Goal: Task Accomplishment & Management: Manage account settings

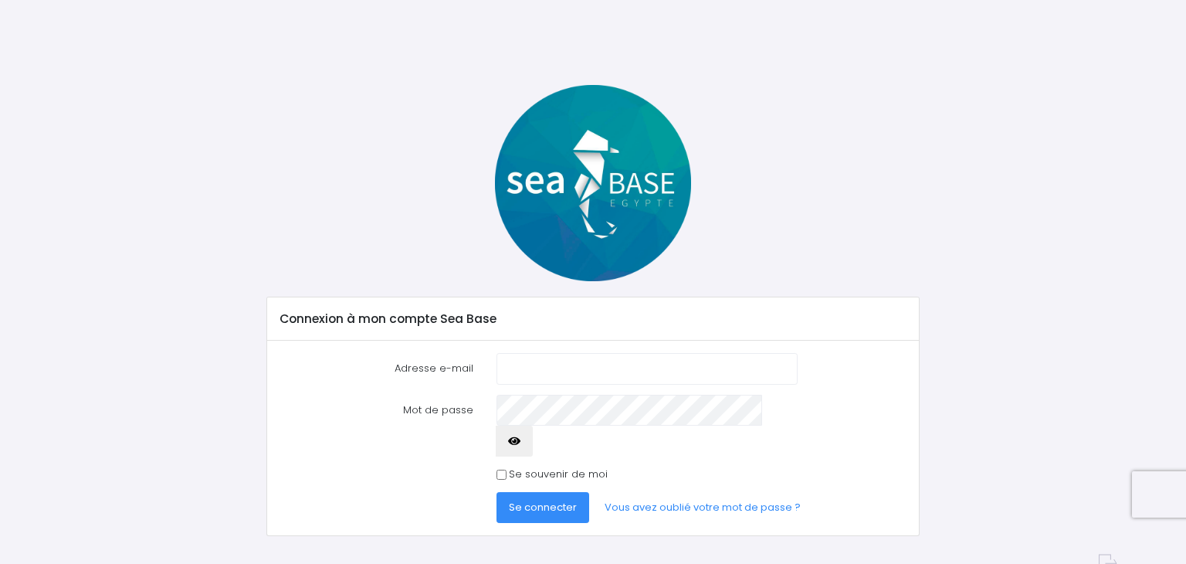
type input "sandrine.cretient@orange.fr"
click at [541, 500] on span "Se connecter" at bounding box center [543, 507] width 68 height 15
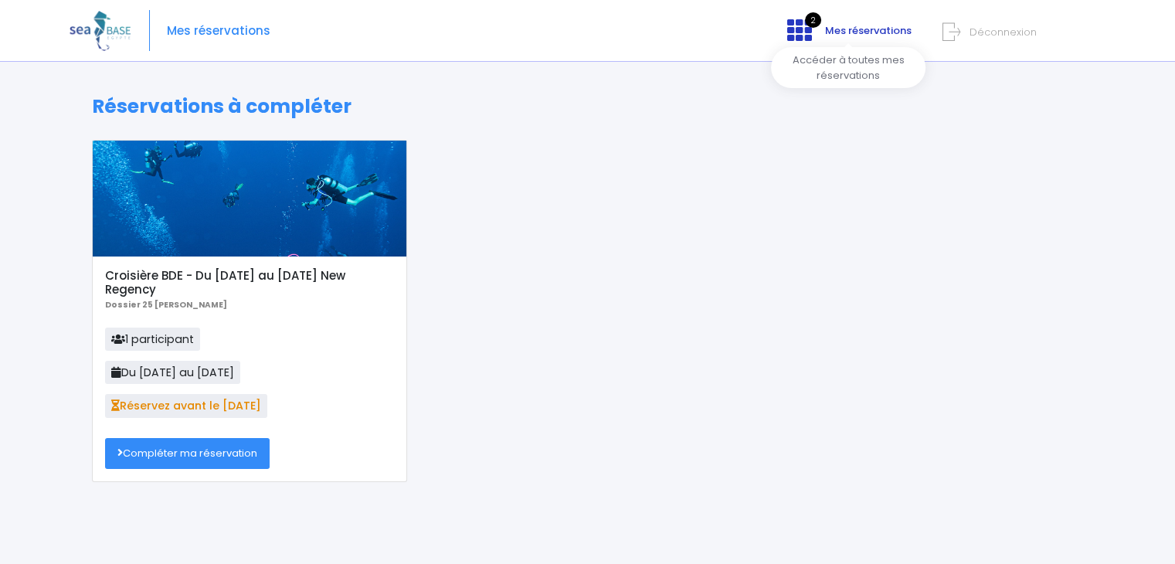
click at [810, 34] on icon at bounding box center [799, 30] width 25 height 25
click at [837, 29] on span "Mes réservations" at bounding box center [868, 30] width 87 height 15
click at [799, 36] on icon at bounding box center [799, 30] width 25 height 25
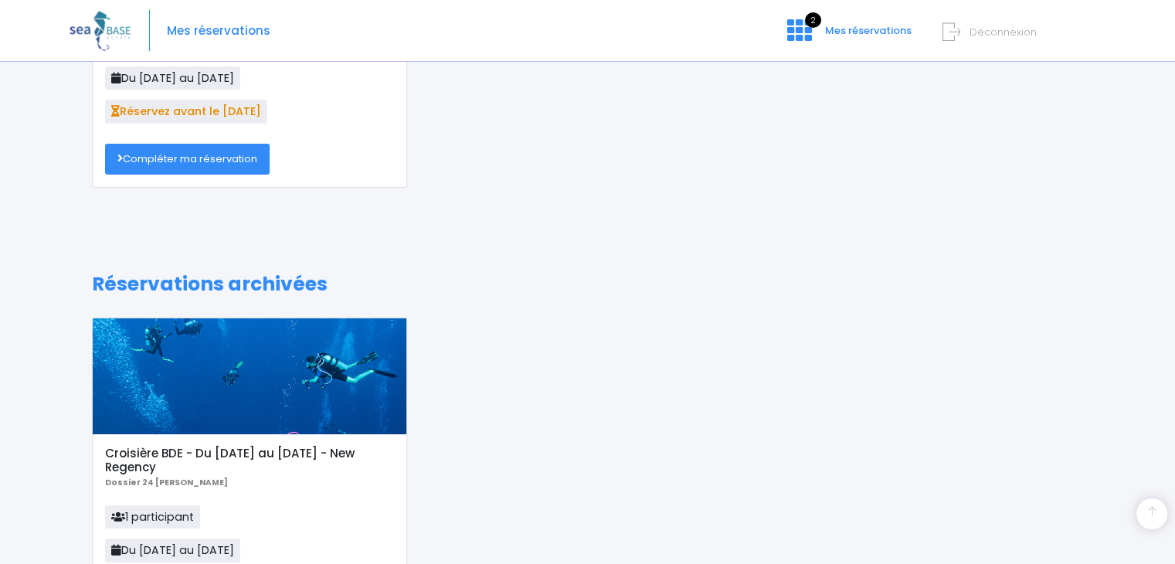
scroll to position [309, 0]
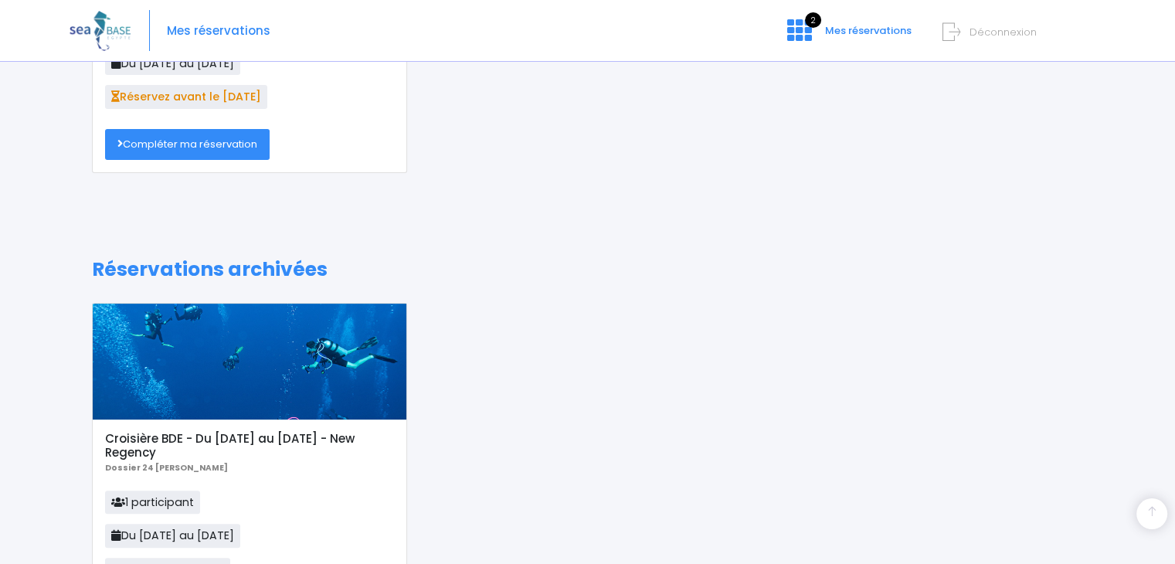
click at [252, 138] on link "Compléter ma réservation" at bounding box center [187, 144] width 165 height 31
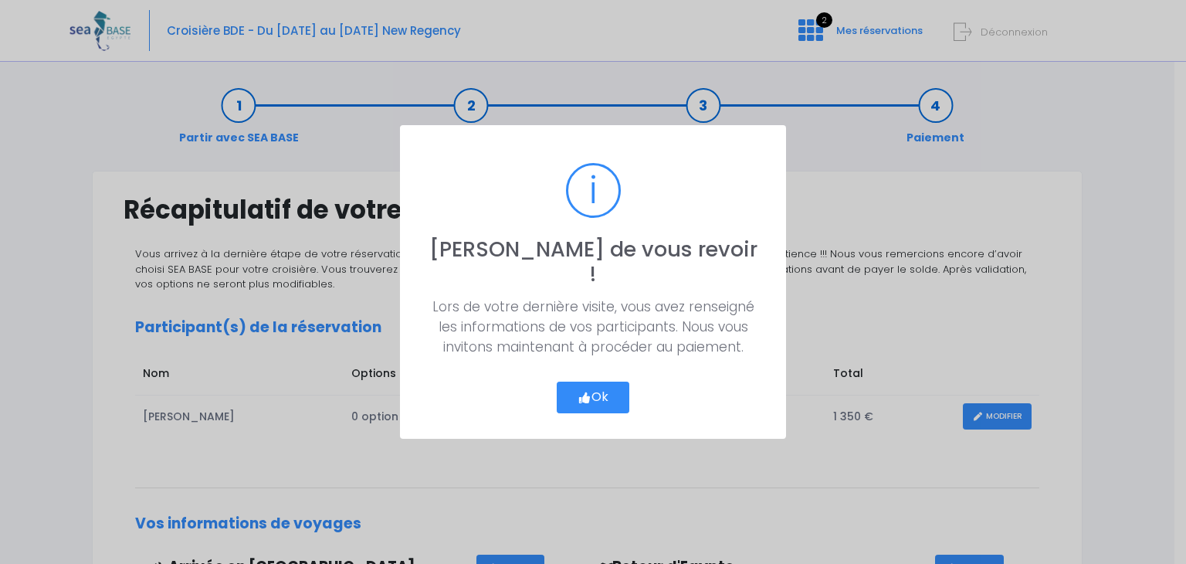
click at [598, 382] on button "Ok" at bounding box center [593, 398] width 73 height 32
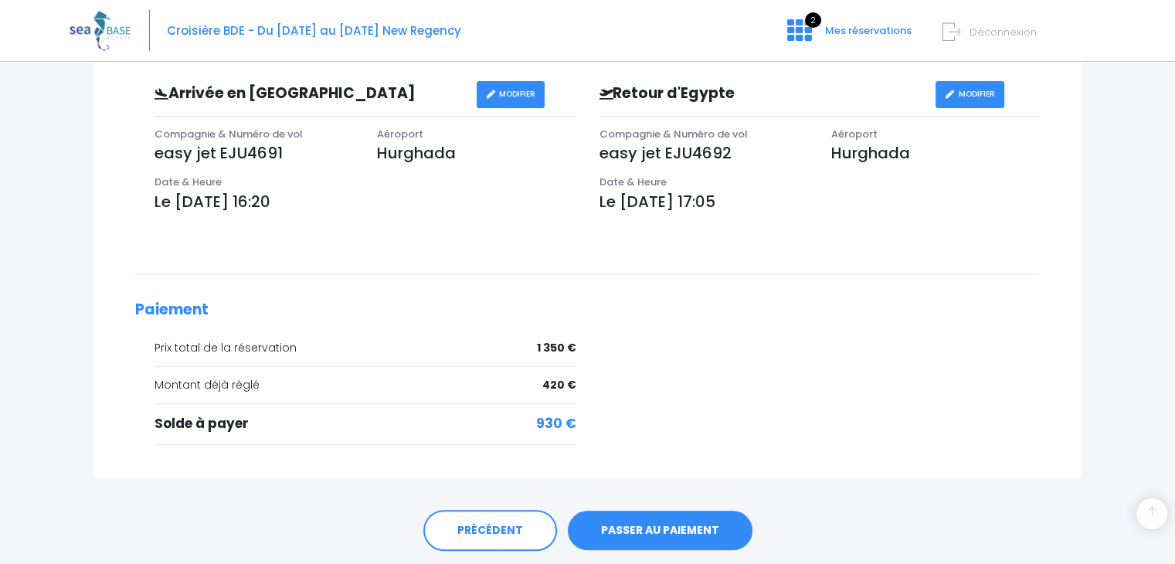
scroll to position [467, 0]
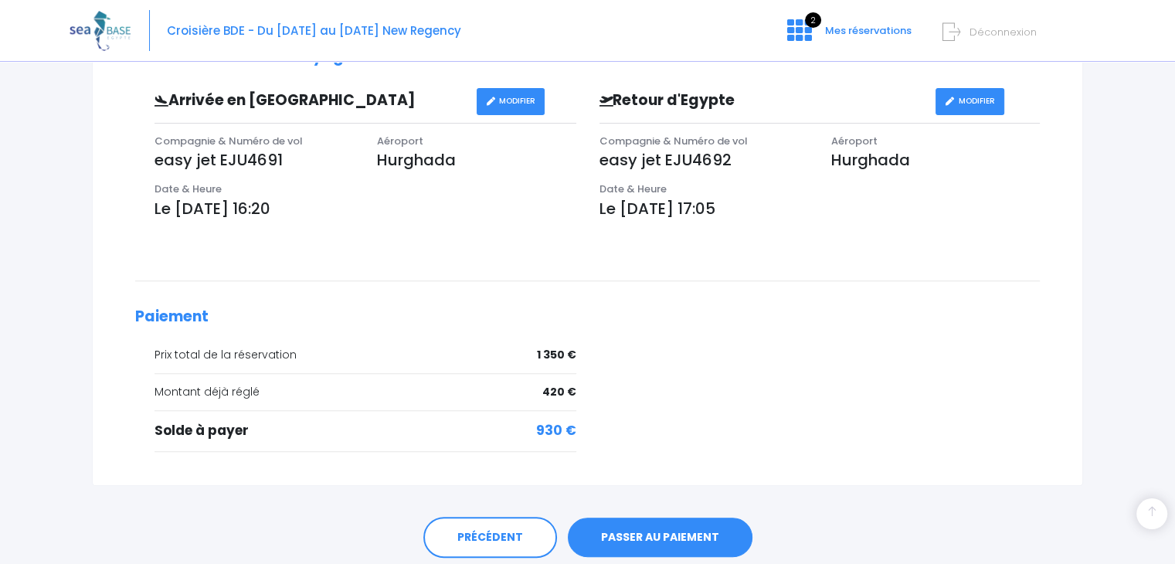
click at [694, 526] on link "PASSER AU PAIEMENT" at bounding box center [660, 537] width 185 height 40
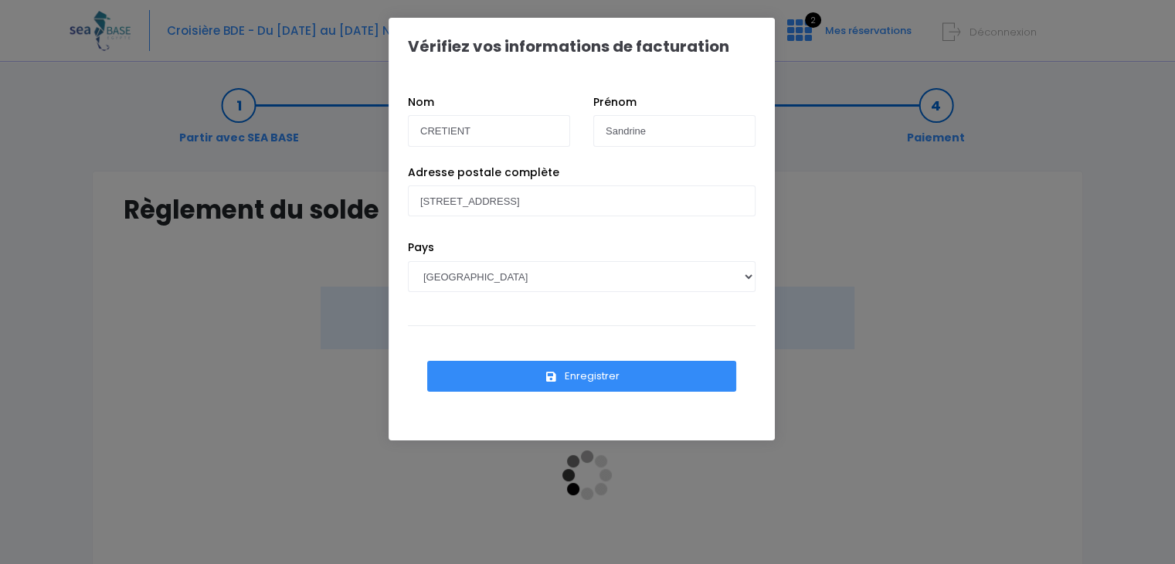
click at [623, 378] on button "Enregistrer" at bounding box center [581, 376] width 309 height 31
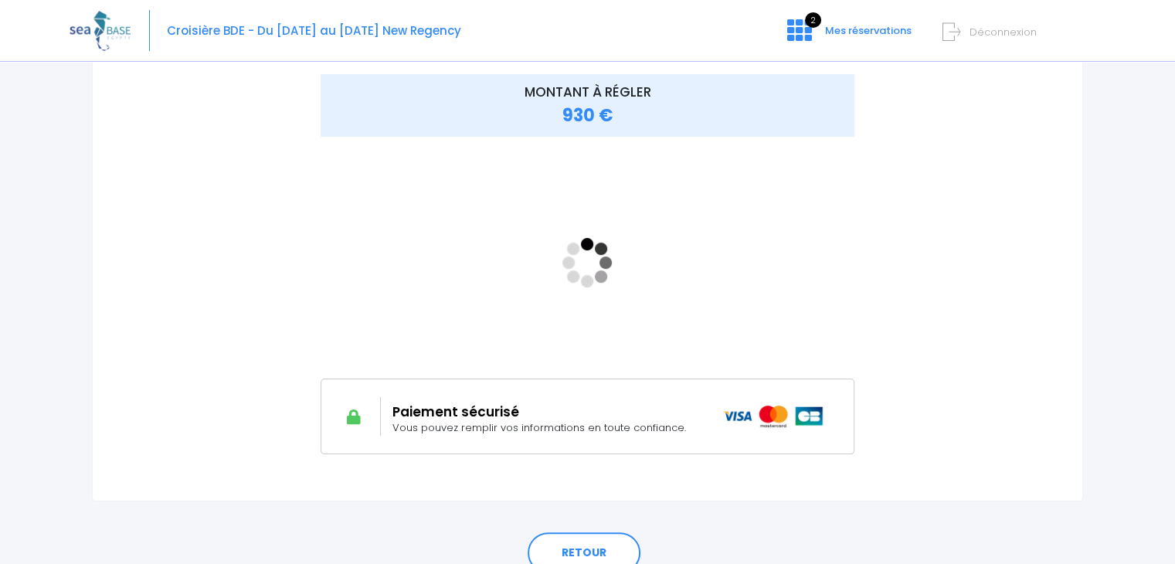
scroll to position [214, 0]
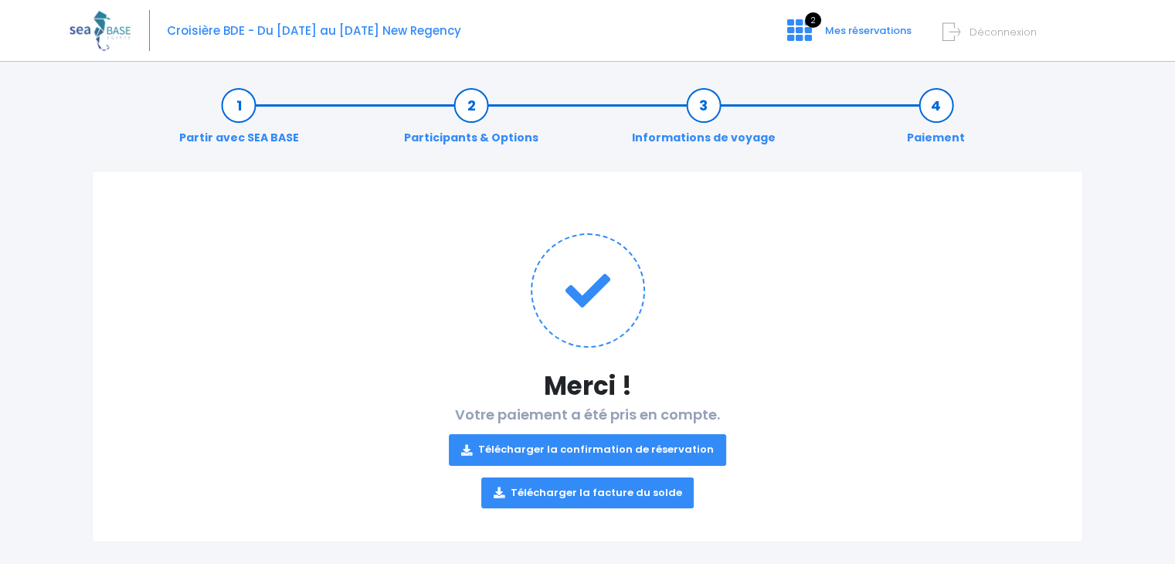
click at [689, 446] on link "Télécharger la confirmation de réservation" at bounding box center [587, 449] width 277 height 31
click at [629, 488] on link "Télécharger la facture du solde" at bounding box center [587, 492] width 213 height 31
click at [965, 31] on form "Déconnexion" at bounding box center [1021, 29] width 146 height 18
click at [979, 32] on span "Déconnexion" at bounding box center [1002, 32] width 67 height 15
